Goal: Task Accomplishment & Management: Manage account settings

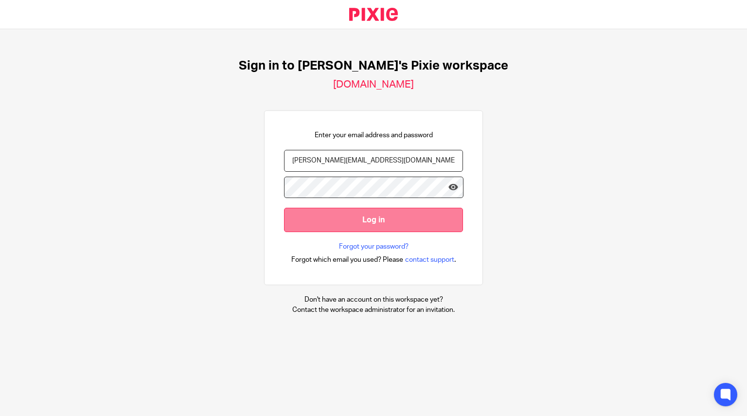
click at [326, 222] on input "Log in" at bounding box center [373, 220] width 179 height 24
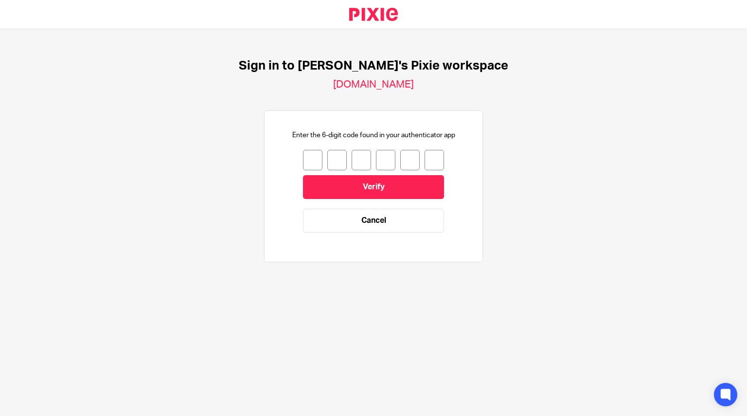
click at [315, 158] on input "number" at bounding box center [312, 160] width 19 height 20
type input "3"
type input "8"
type input "2"
type input "1"
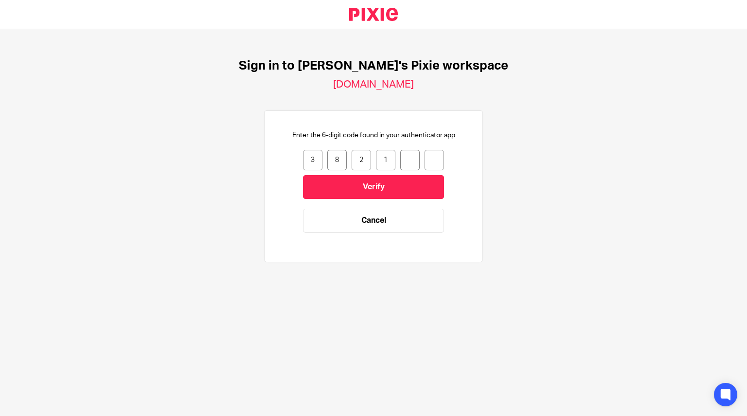
type input "0"
type input "5"
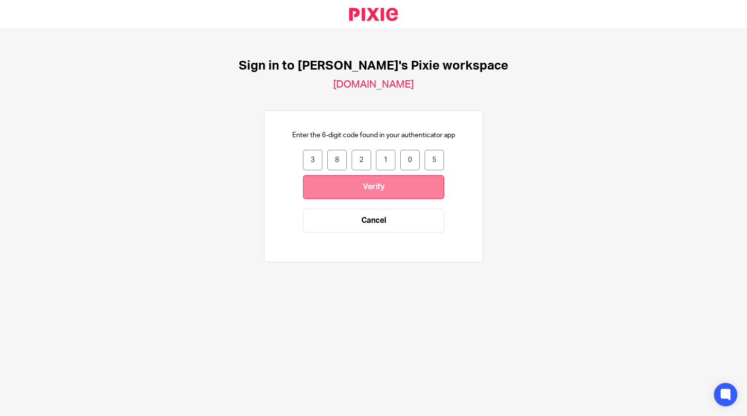
click at [335, 187] on input "Verify" at bounding box center [373, 187] width 141 height 24
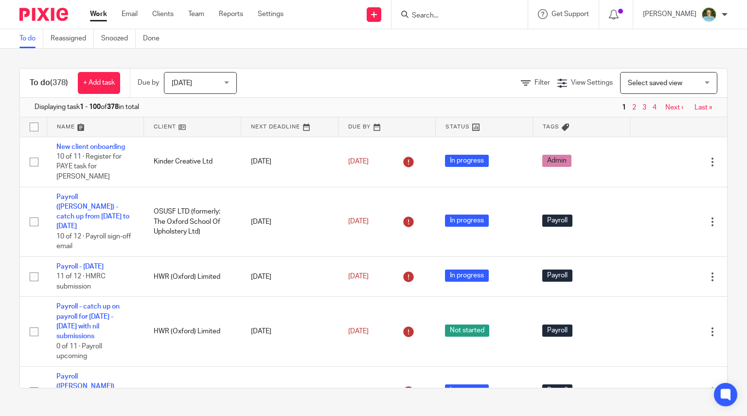
click at [726, 194] on div "To do (378) + Add task Due by Today Today Today Tomorrow This week Next week Th…" at bounding box center [373, 228] width 747 height 359
